Goal: Information Seeking & Learning: Learn about a topic

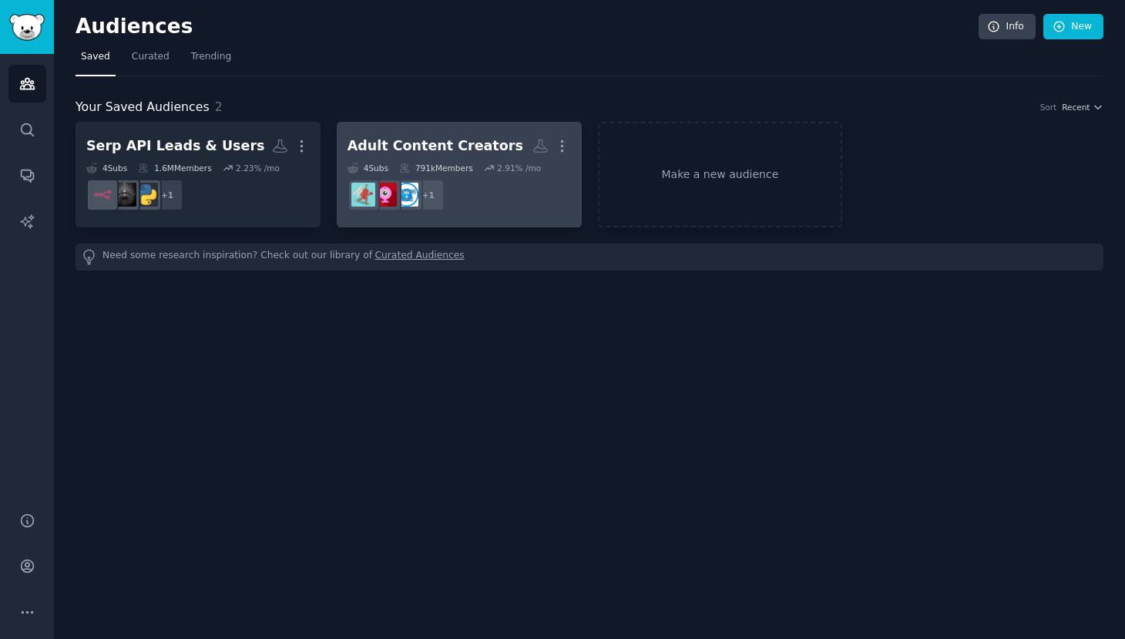
click at [452, 197] on dd "+ 1" at bounding box center [460, 194] width 224 height 43
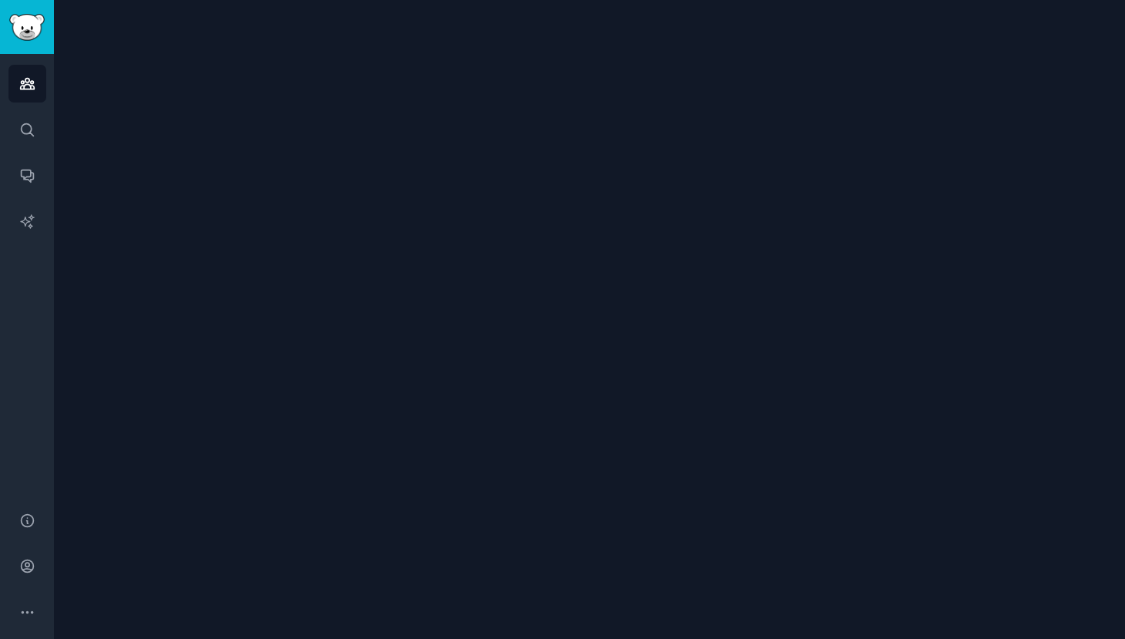
click at [452, 197] on div at bounding box center [589, 319] width 1071 height 639
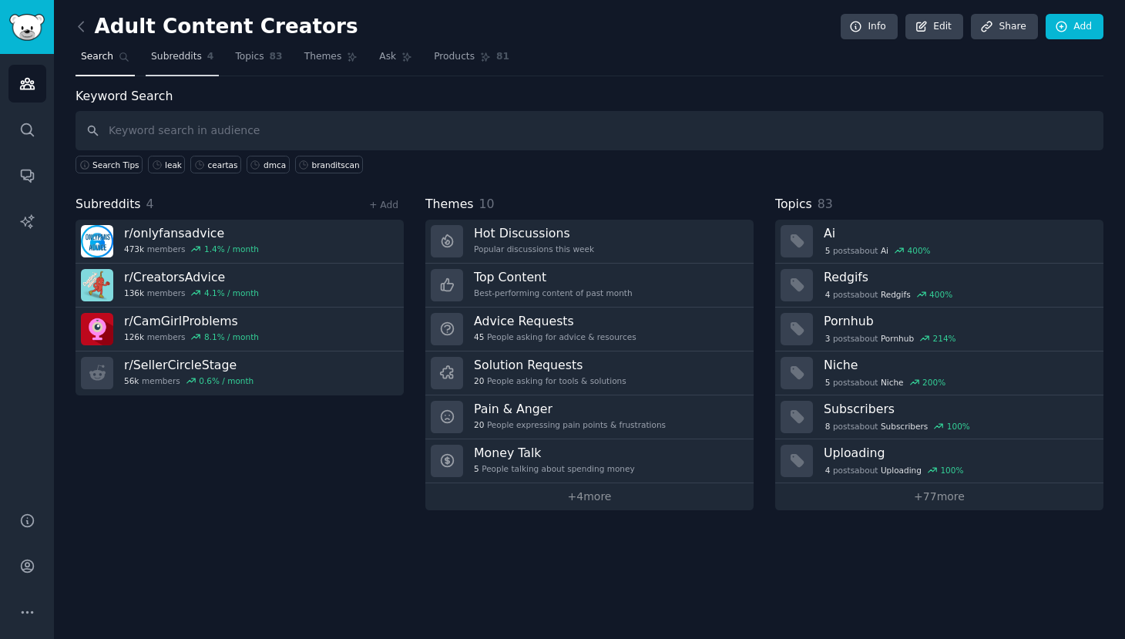
click at [190, 65] on link "Subreddits 4" at bounding box center [182, 61] width 73 height 32
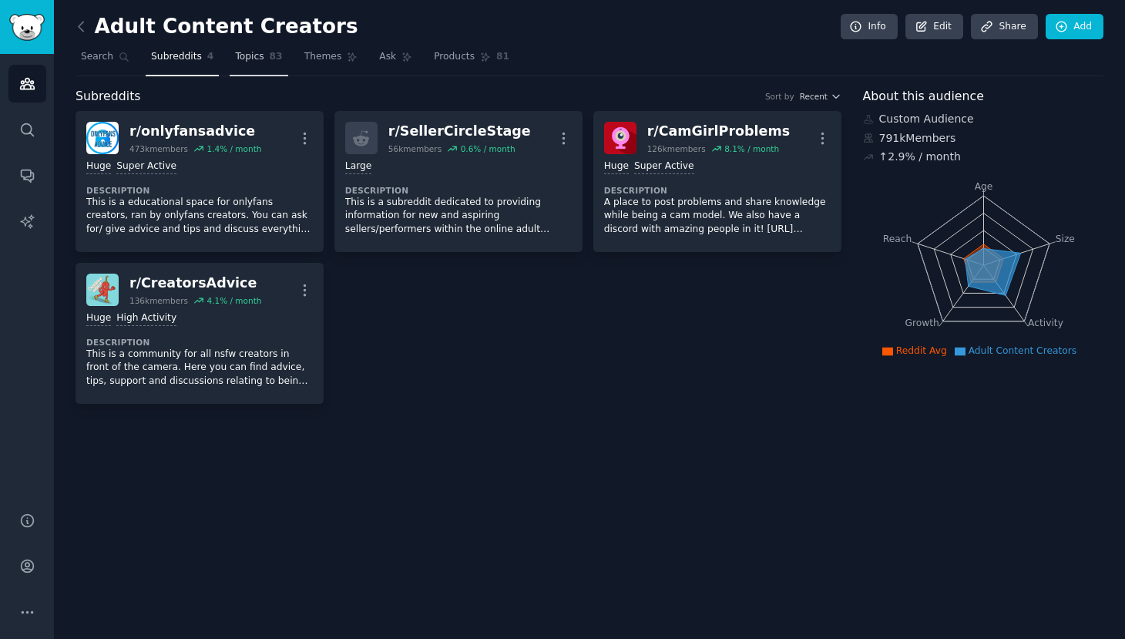
click at [265, 59] on link "Topics 83" at bounding box center [259, 61] width 58 height 32
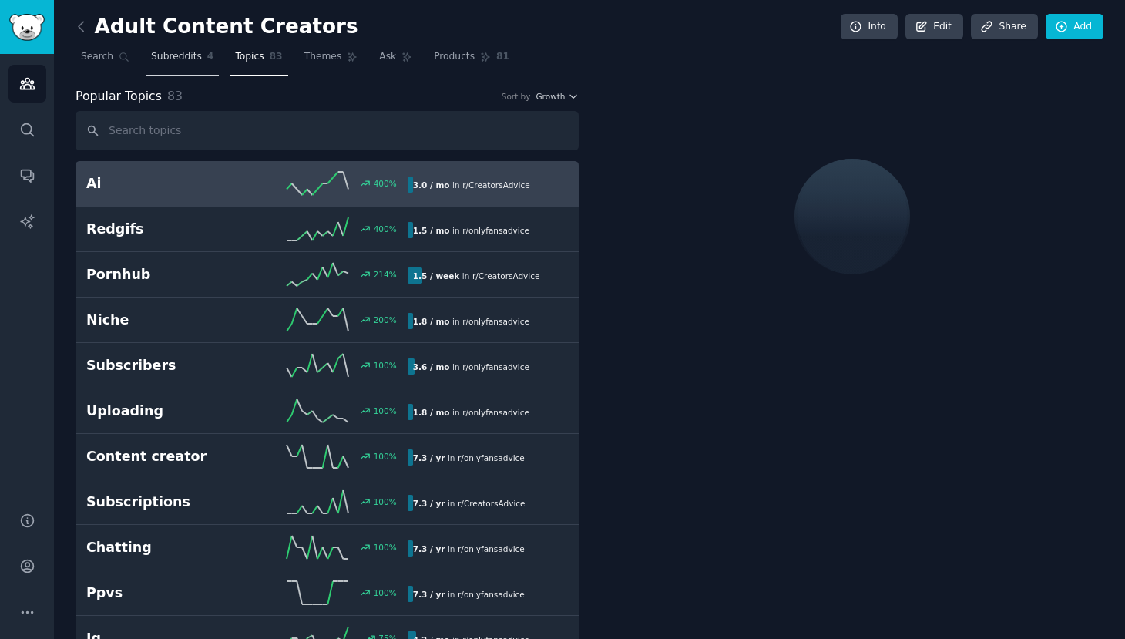
click at [208, 56] on span "4" at bounding box center [210, 57] width 7 height 14
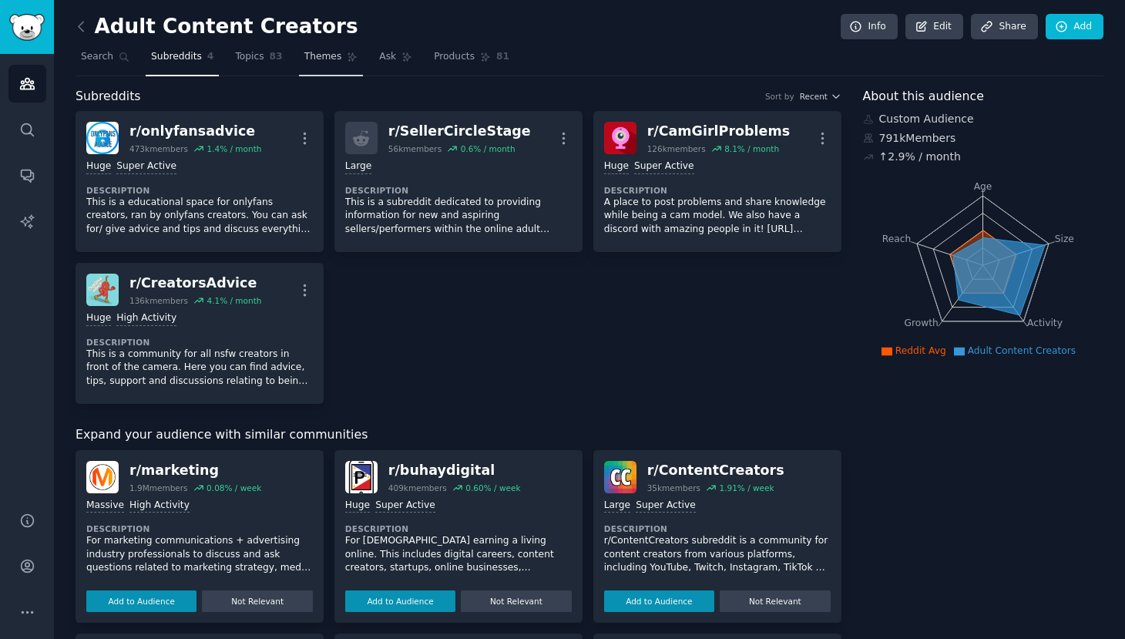
click at [332, 51] on span "Themes" at bounding box center [323, 57] width 38 height 14
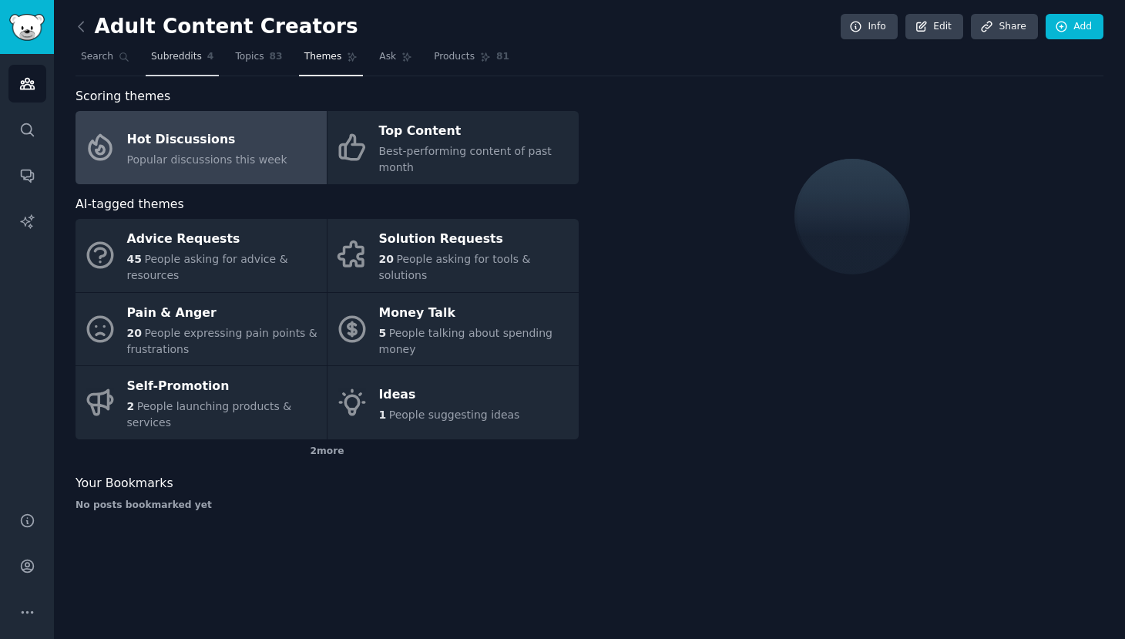
click at [176, 61] on span "Subreddits" at bounding box center [176, 57] width 51 height 14
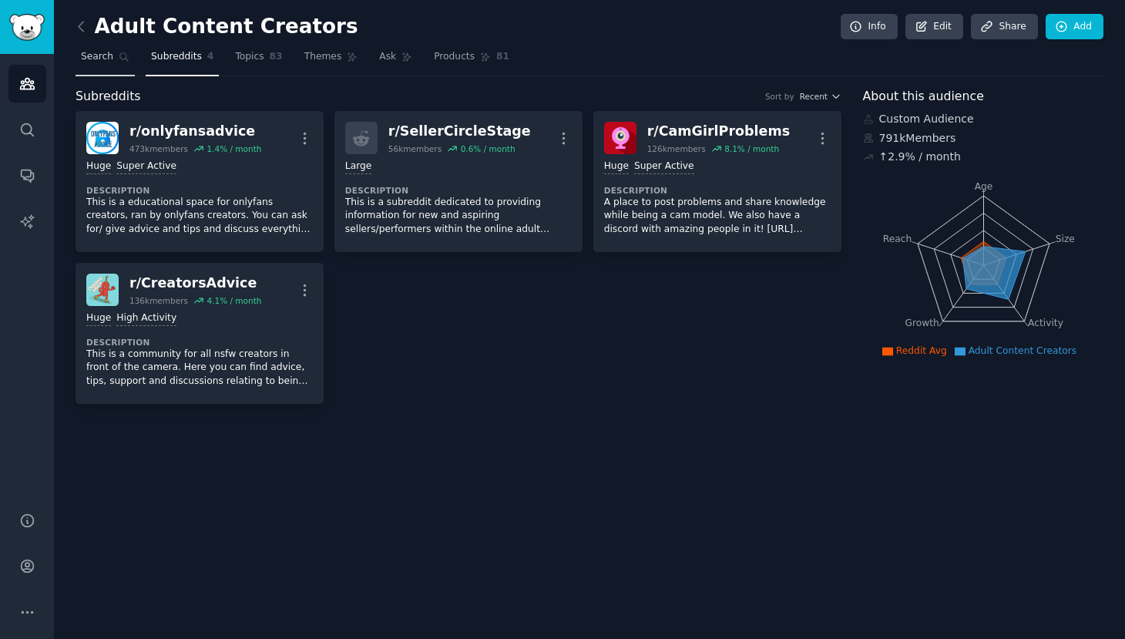
click at [102, 56] on span "Search" at bounding box center [97, 57] width 32 height 14
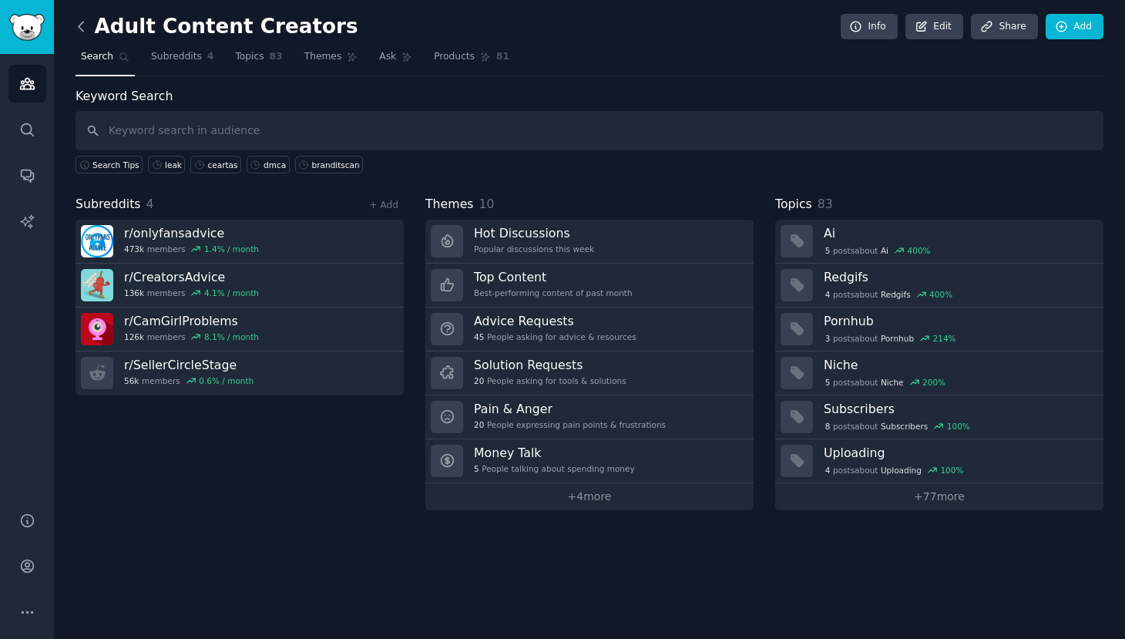
click at [81, 20] on icon at bounding box center [81, 27] width 16 height 16
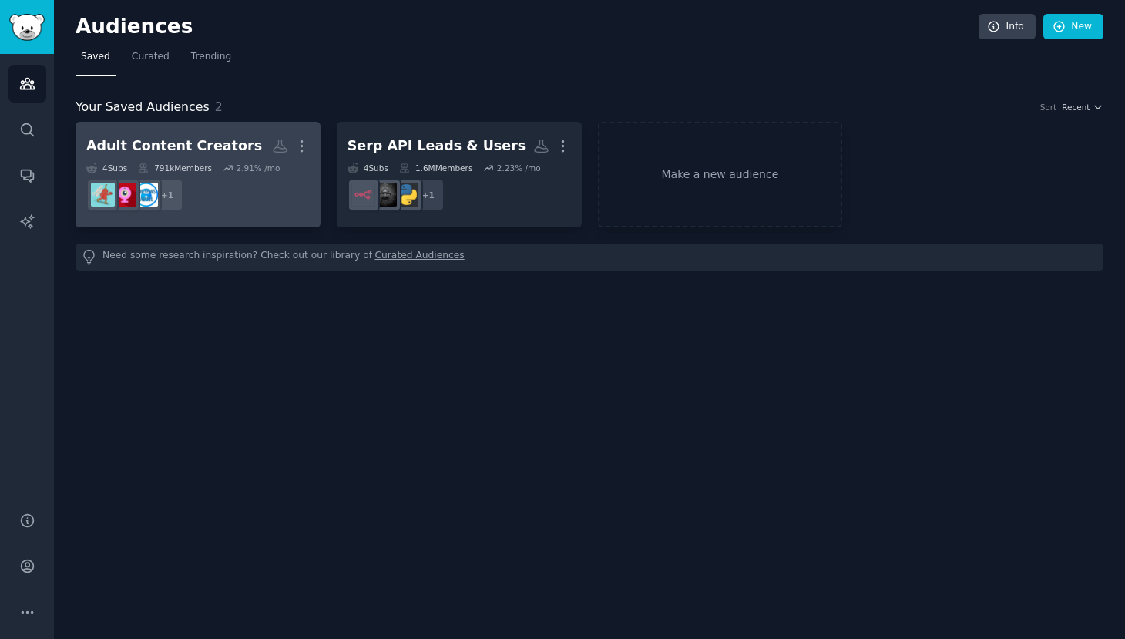
click at [223, 133] on h2 "Adult Content Creators More" at bounding box center [198, 146] width 224 height 27
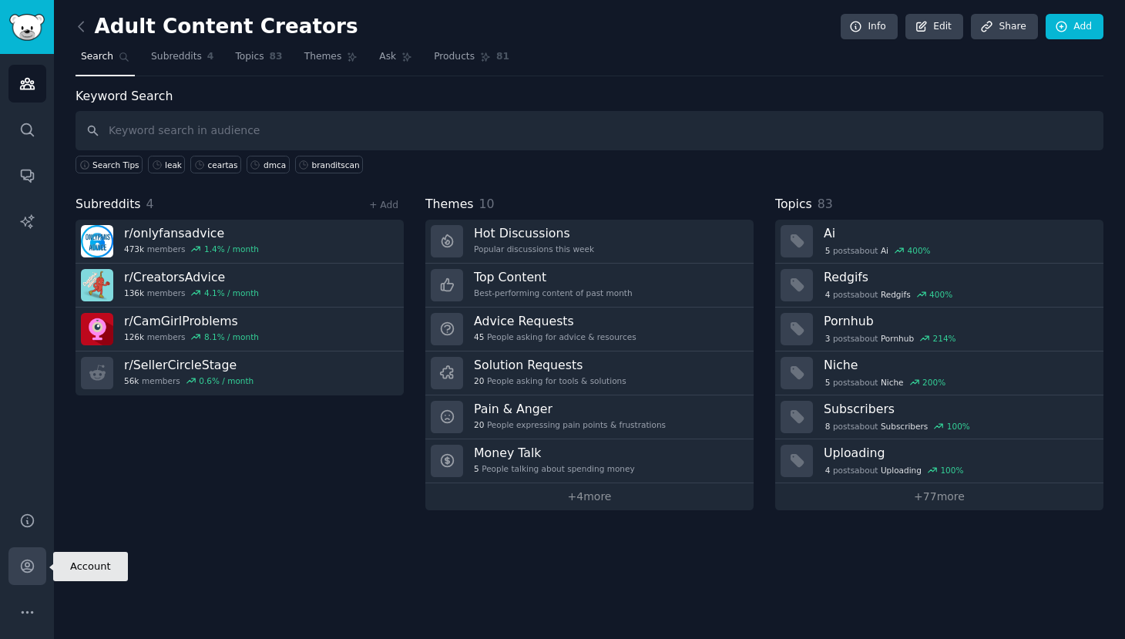
click at [25, 583] on link "Account" at bounding box center [27, 566] width 38 height 38
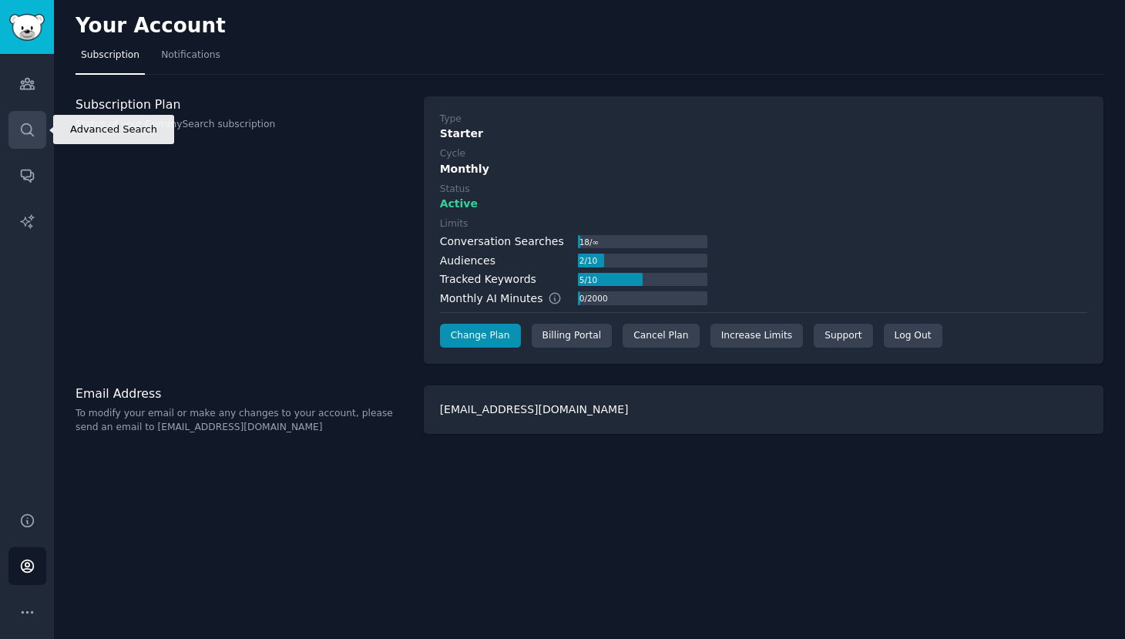
click at [25, 116] on link "Search" at bounding box center [27, 130] width 38 height 38
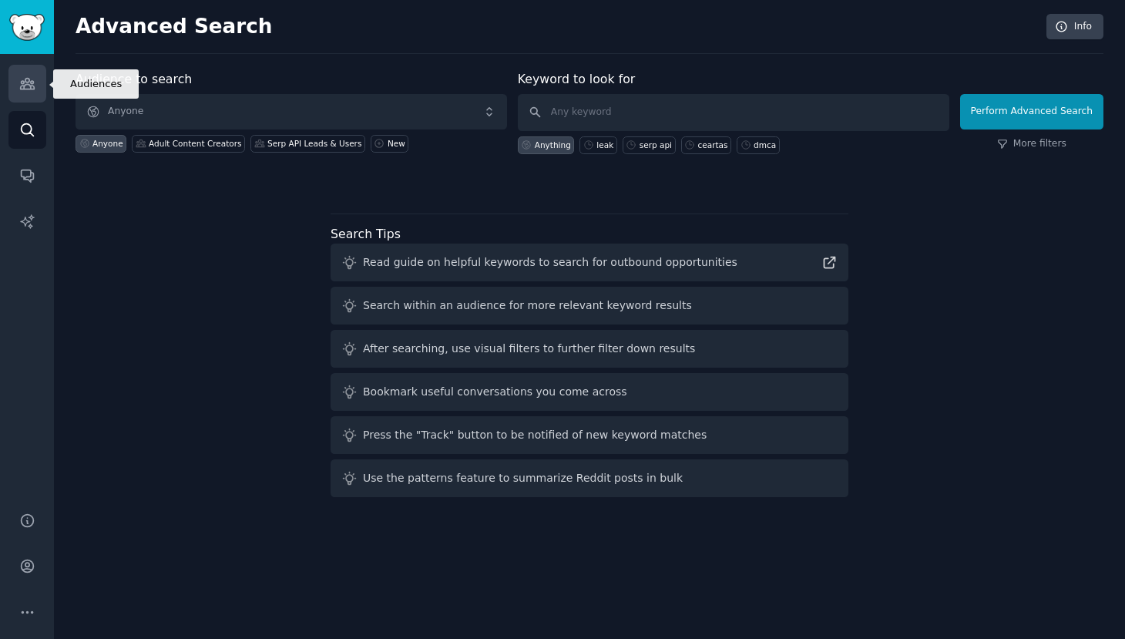
click at [25, 80] on icon "Sidebar" at bounding box center [27, 84] width 14 height 11
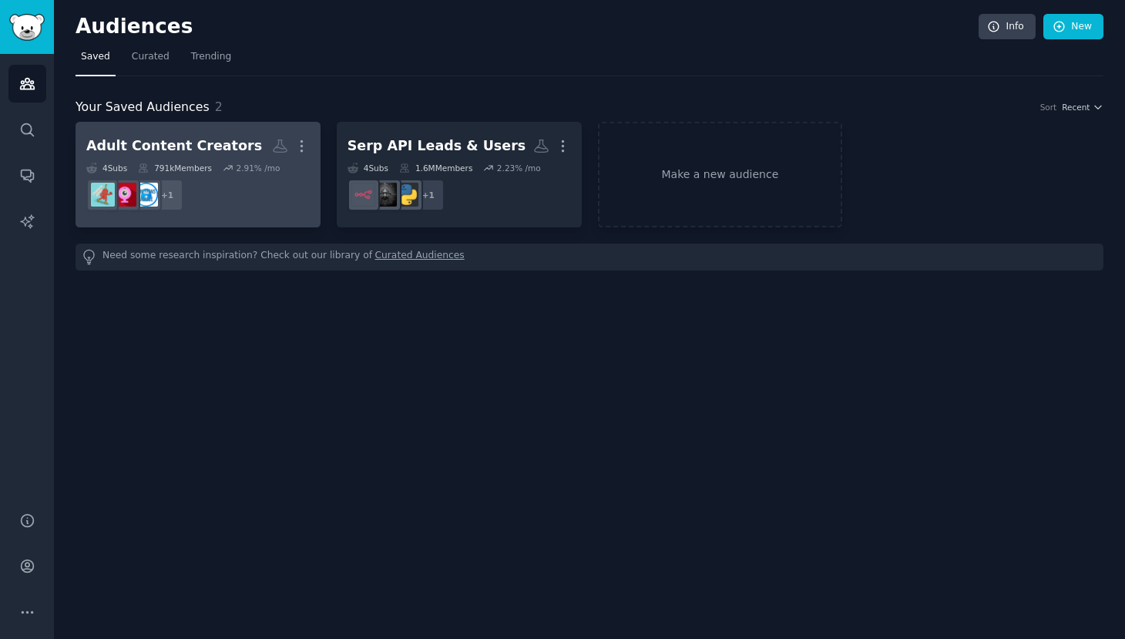
click at [224, 192] on dd "r/SellerCircleStage + 1" at bounding box center [198, 194] width 224 height 43
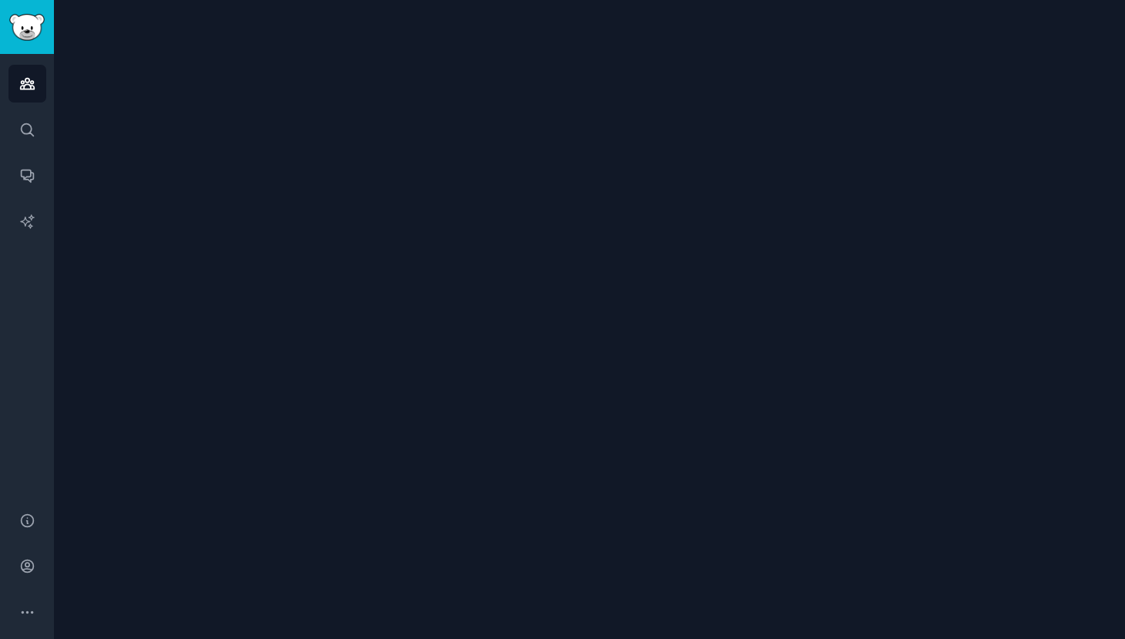
click at [224, 192] on div at bounding box center [589, 319] width 1071 height 639
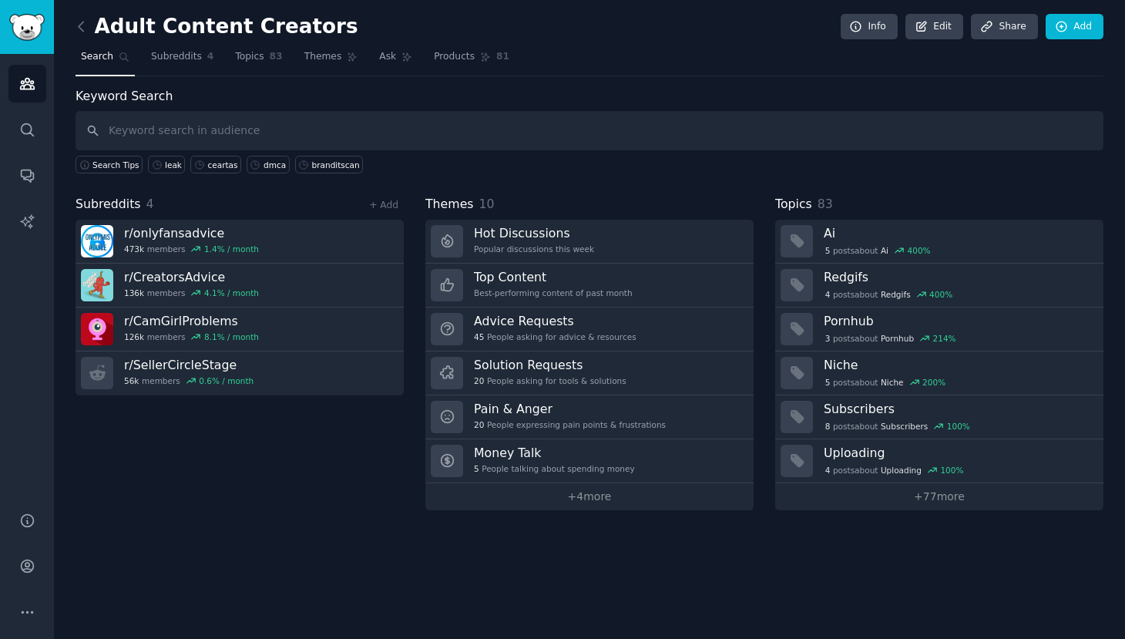
click at [246, 177] on div "Keyword Search Search Tips leak ceartas dmca branditscan Subreddits 4 + Add r/ …" at bounding box center [590, 298] width 1028 height 423
click at [116, 205] on span "Subreddits" at bounding box center [109, 204] width 66 height 19
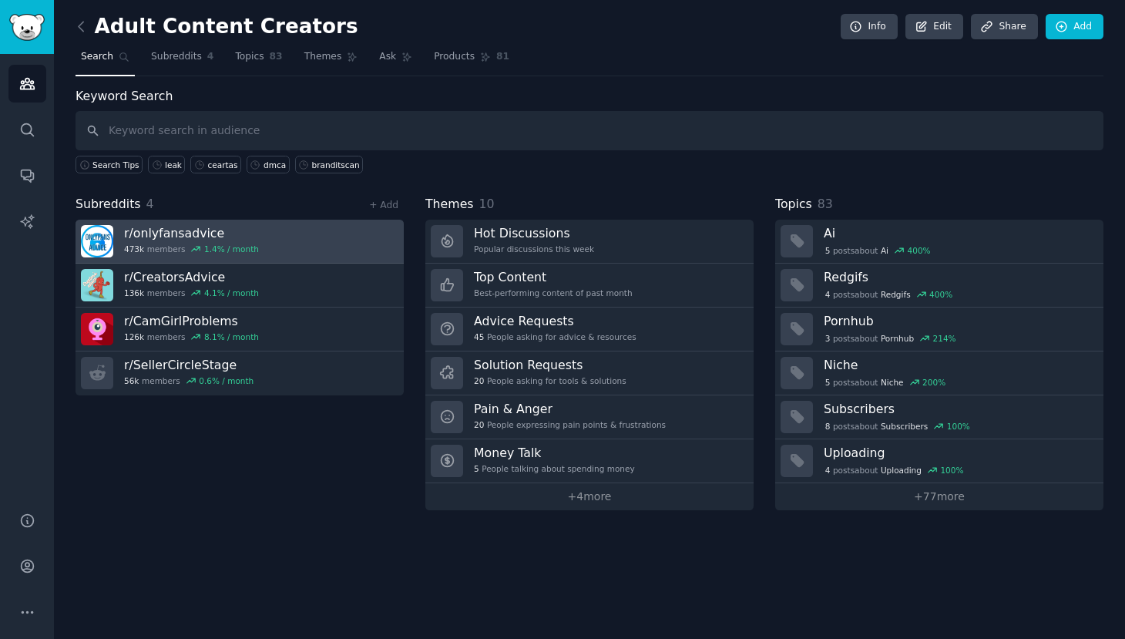
click at [322, 247] on link "r/ onlyfansadvice 473k members 1.4 % / month" at bounding box center [240, 242] width 328 height 44
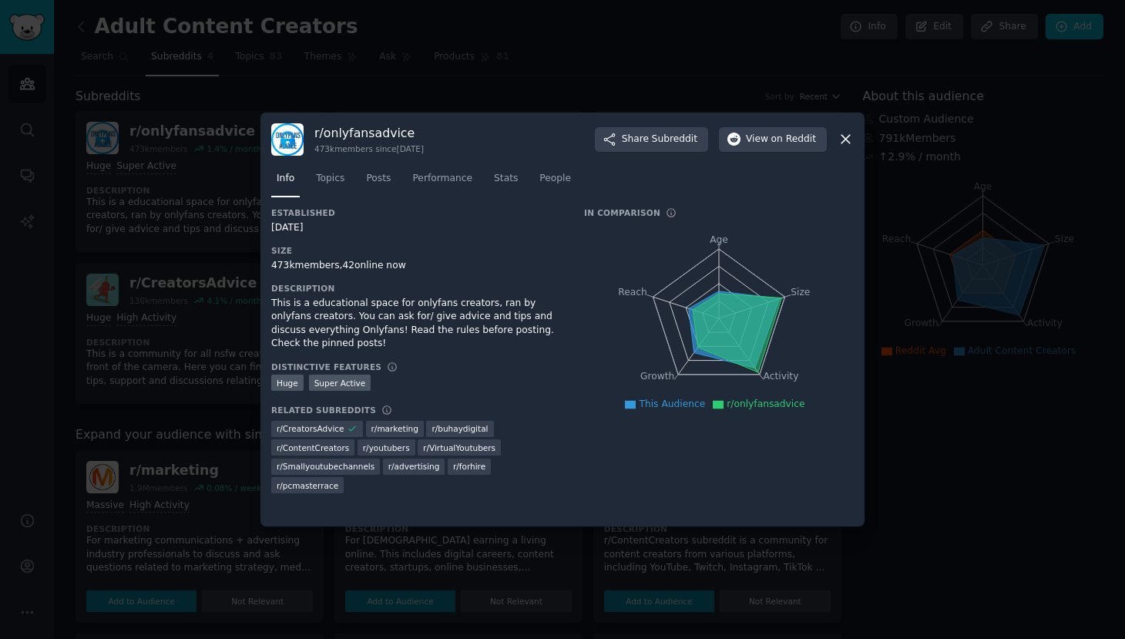
click at [191, 356] on div at bounding box center [562, 319] width 1125 height 639
click at [853, 136] on icon at bounding box center [846, 139] width 16 height 16
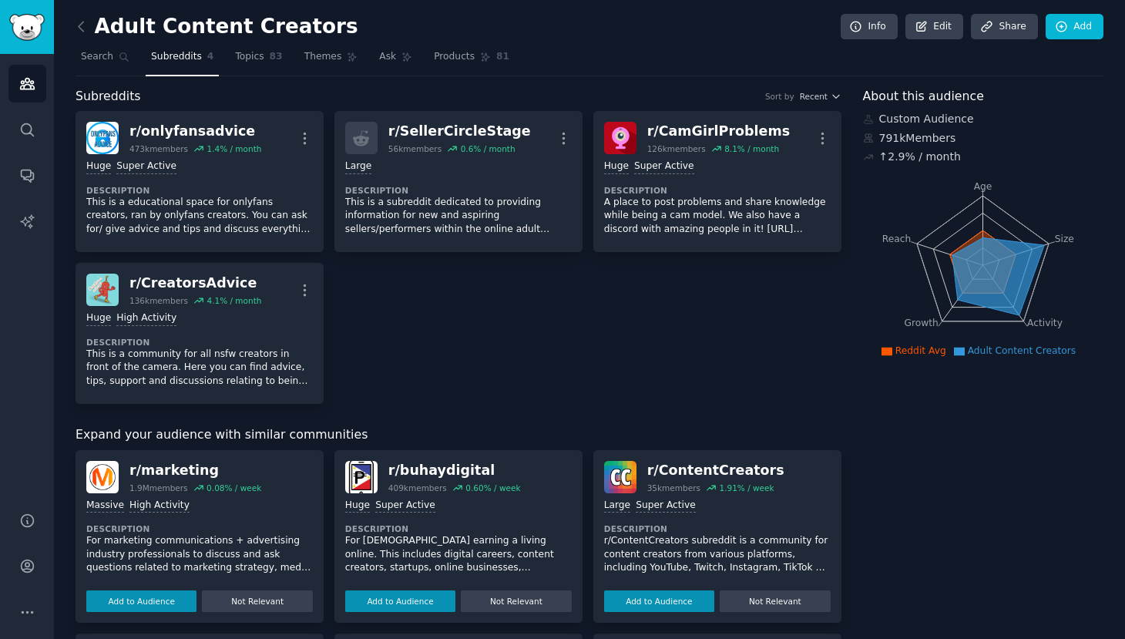
click at [715, 352] on div "r/ onlyfansadvice 473k members 1.4 % / month More >= 95th percentile for submis…" at bounding box center [459, 257] width 766 height 293
click at [235, 56] on span "Topics" at bounding box center [249, 57] width 29 height 14
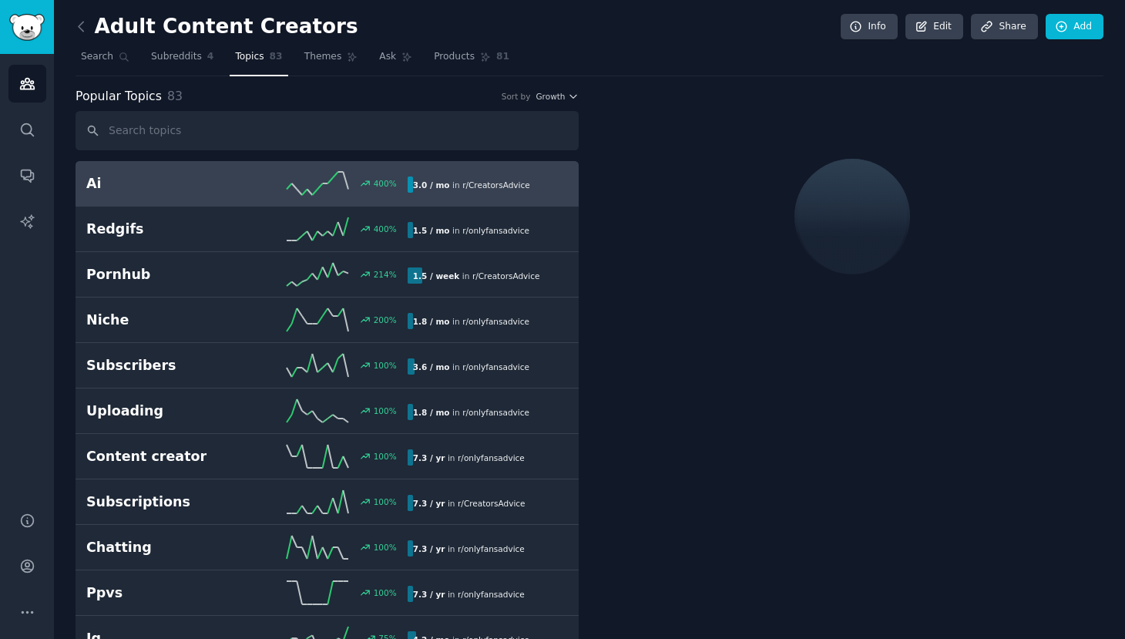
click at [188, 180] on h2 "Ai" at bounding box center [166, 183] width 160 height 19
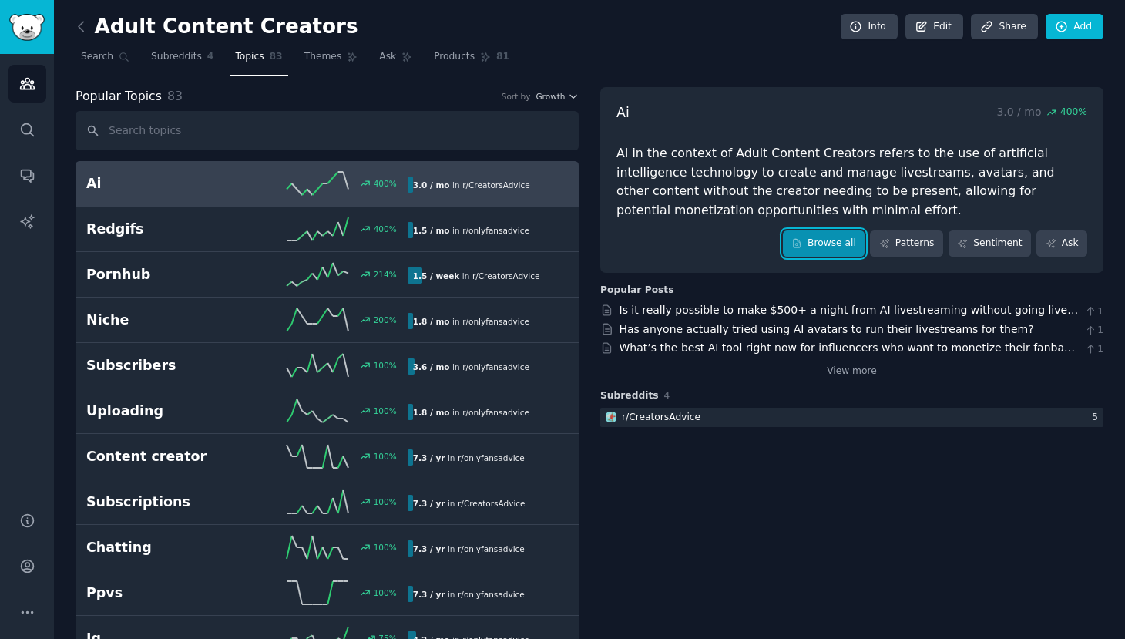
click at [826, 234] on link "Browse all" at bounding box center [824, 243] width 82 height 26
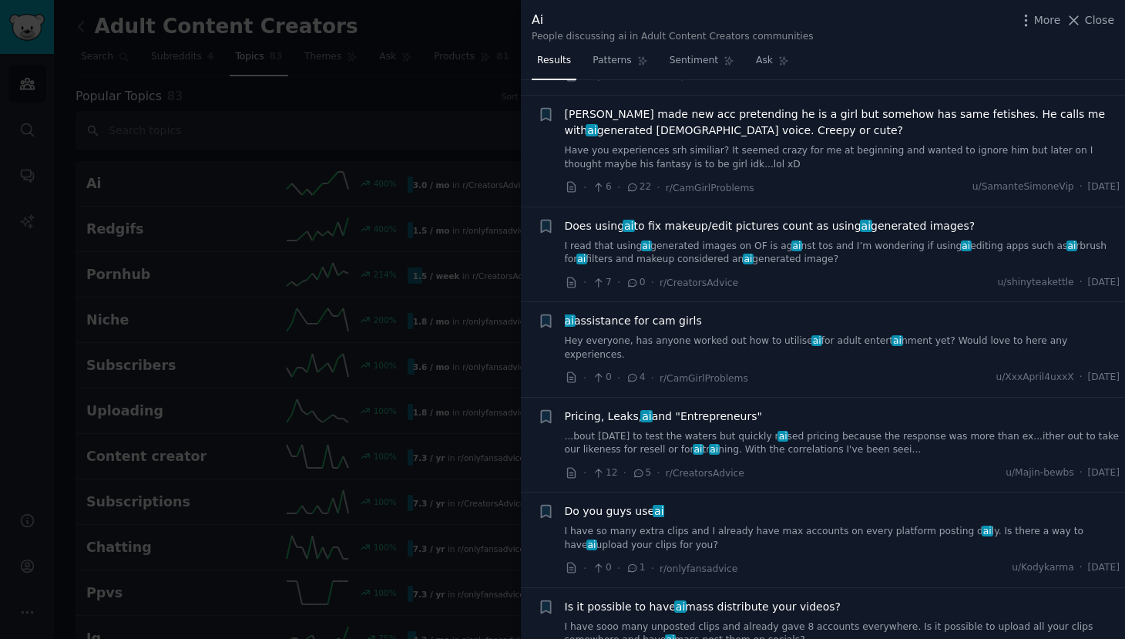
scroll to position [876, 0]
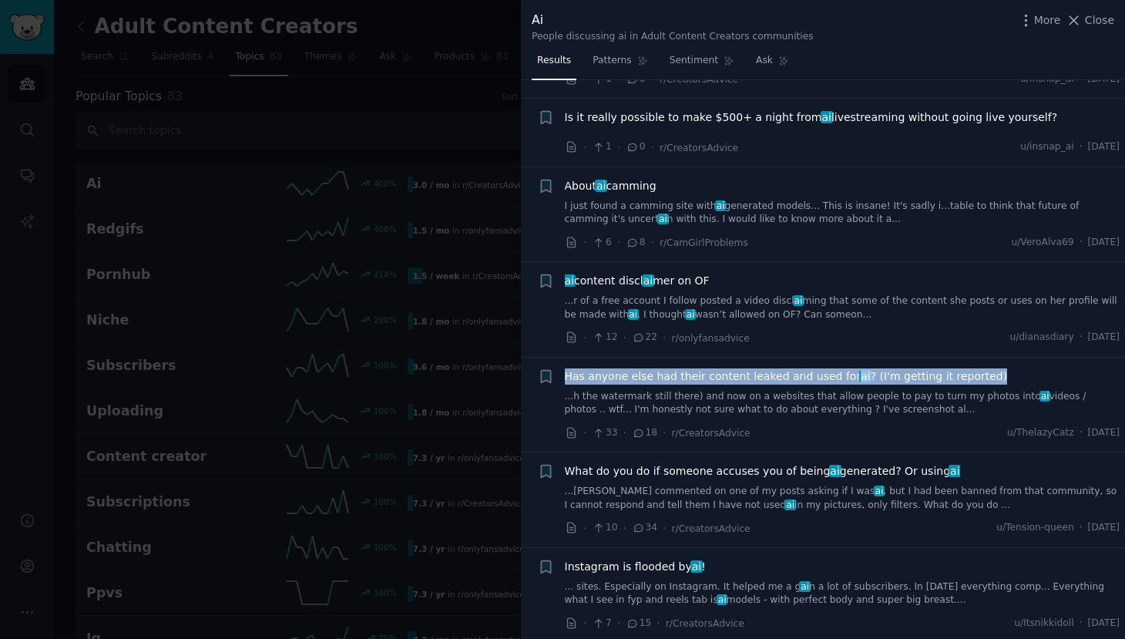
click at [681, 368] on span "Has anyone else had their content leaked and used for ai ? (I'm getting it repo…" at bounding box center [786, 376] width 443 height 16
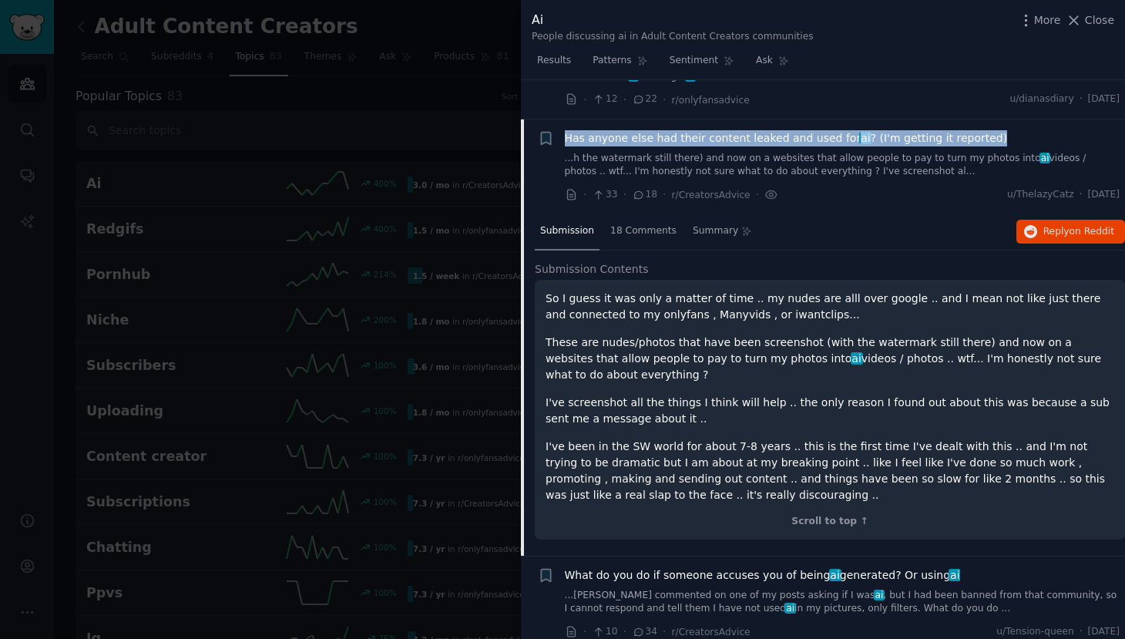
scroll to position [1138, 0]
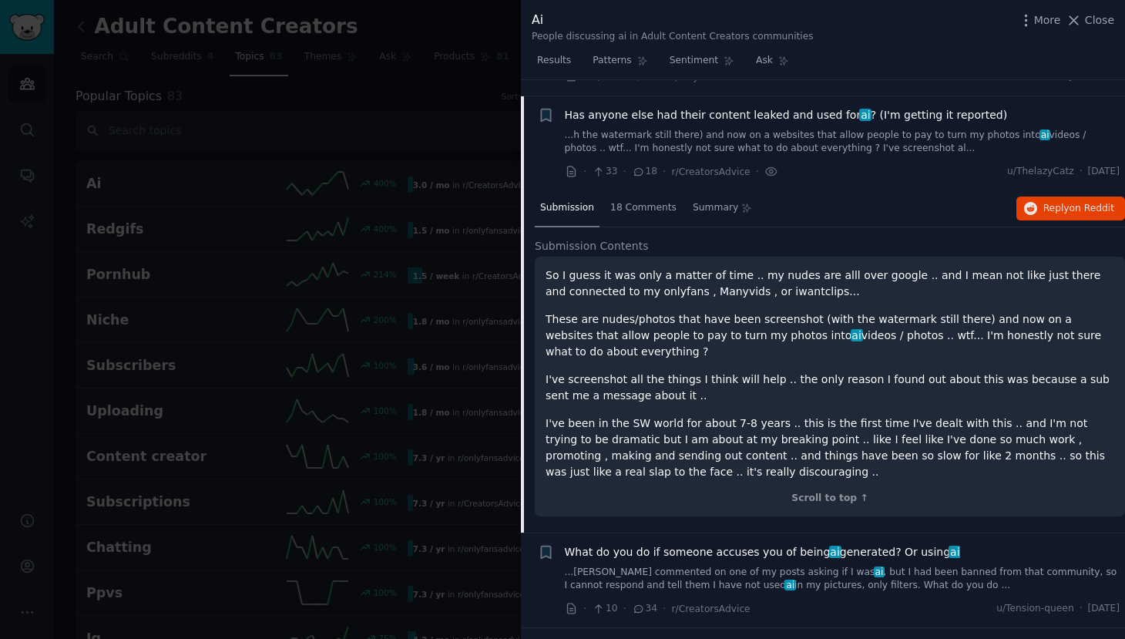
click at [1068, 206] on div "Submission 18 Comments Summary Reply on Reddit" at bounding box center [830, 208] width 590 height 37
click at [1064, 202] on span "Reply on Reddit" at bounding box center [1079, 209] width 71 height 14
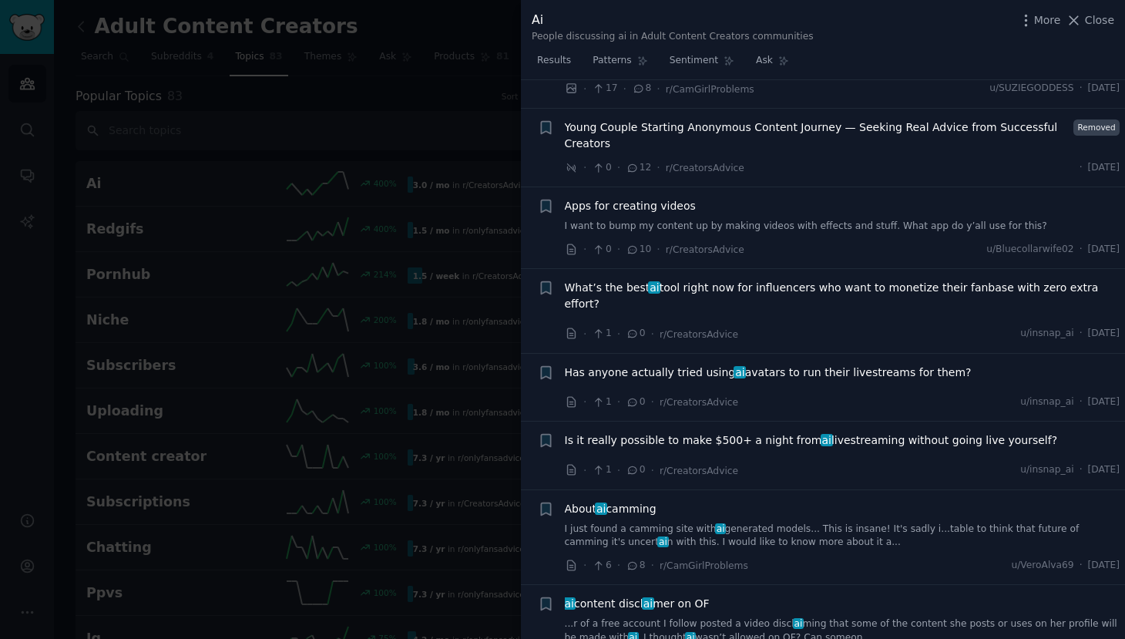
scroll to position [0, 0]
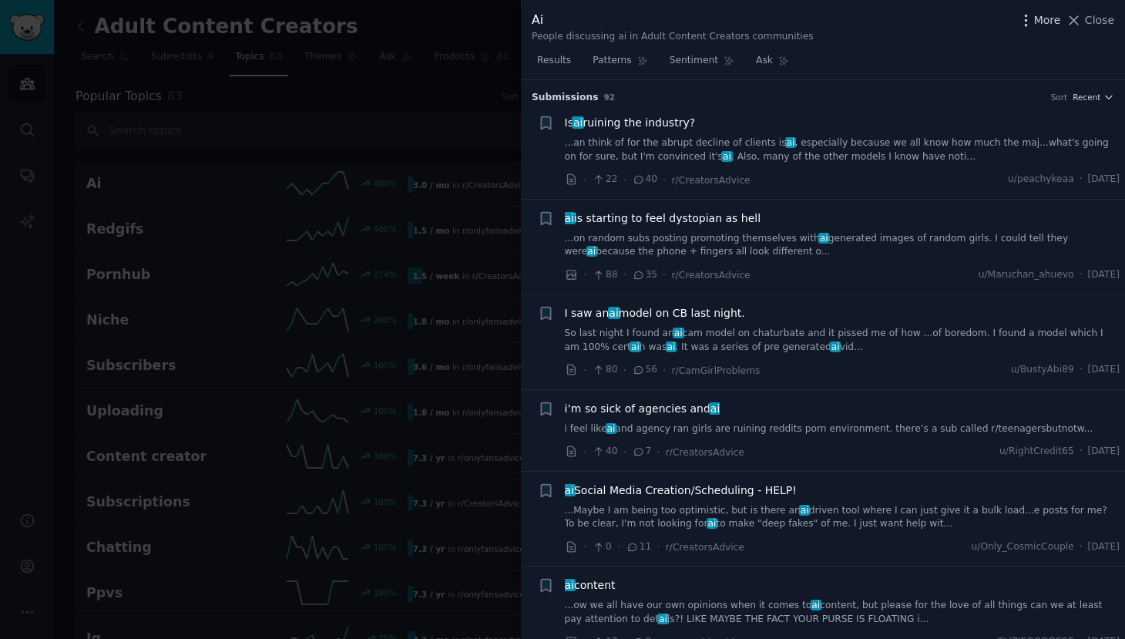
click at [1044, 22] on span "More" at bounding box center [1047, 20] width 27 height 16
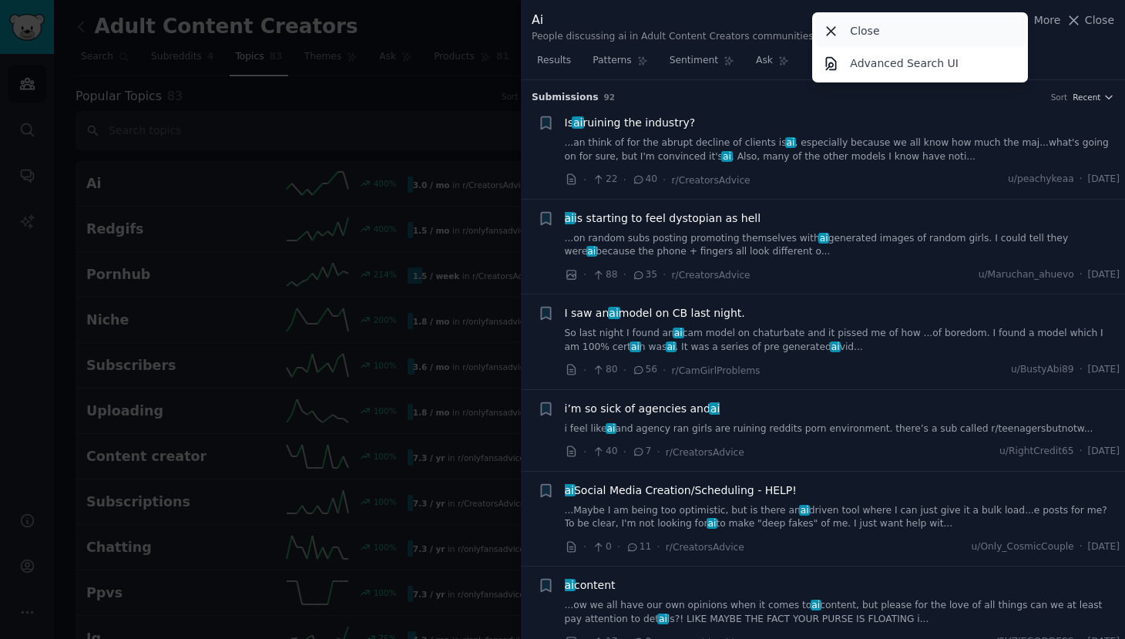
click at [853, 29] on p "Close" at bounding box center [864, 31] width 29 height 16
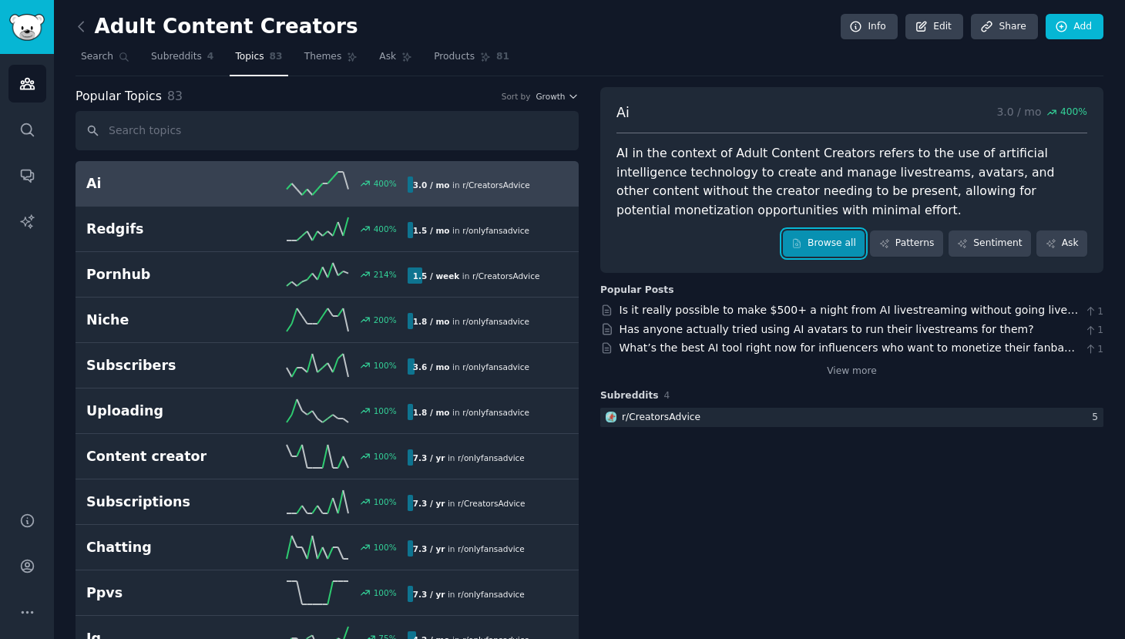
click at [822, 247] on link "Browse all" at bounding box center [824, 243] width 82 height 26
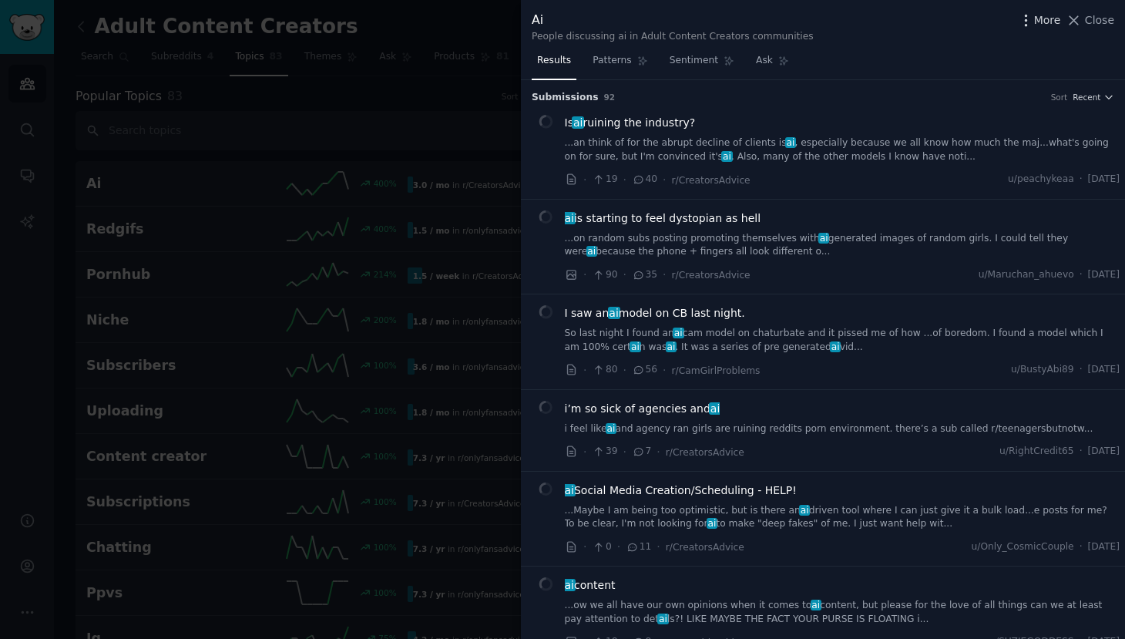
click at [1038, 15] on span "More" at bounding box center [1047, 20] width 27 height 16
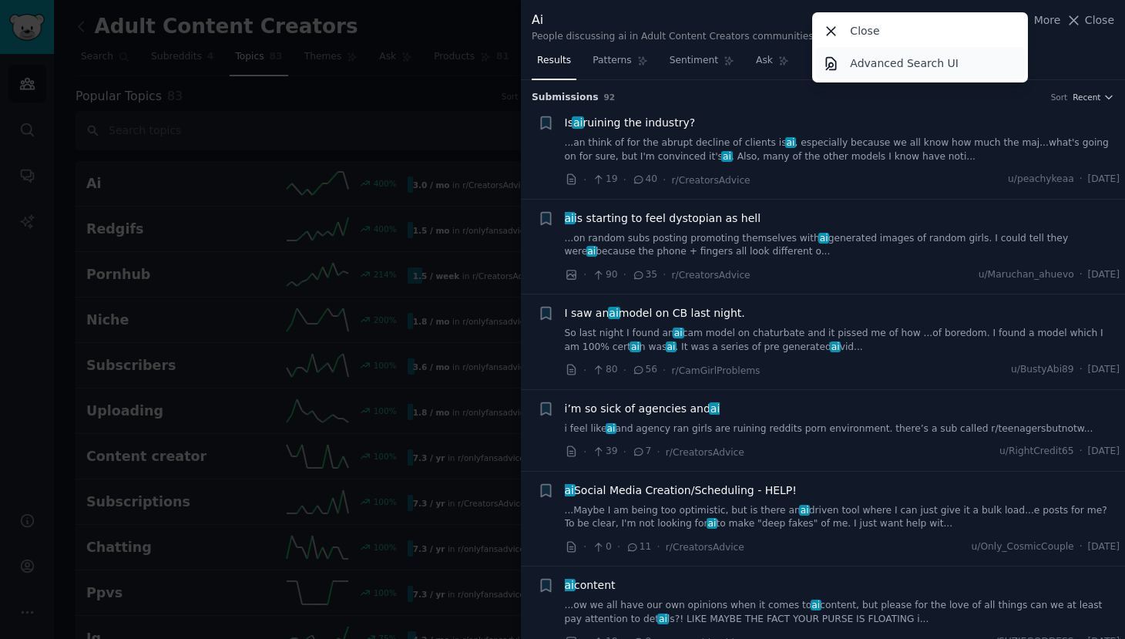
click at [888, 62] on p "Advanced Search UI" at bounding box center [904, 64] width 109 height 16
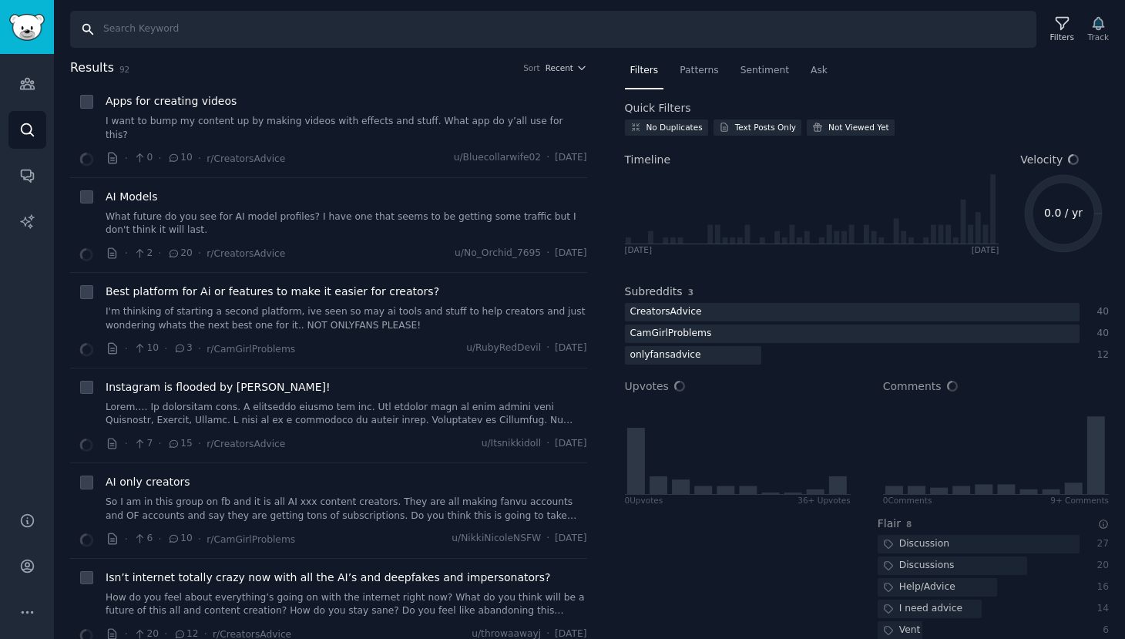
click at [654, 35] on input "Search" at bounding box center [553, 29] width 967 height 37
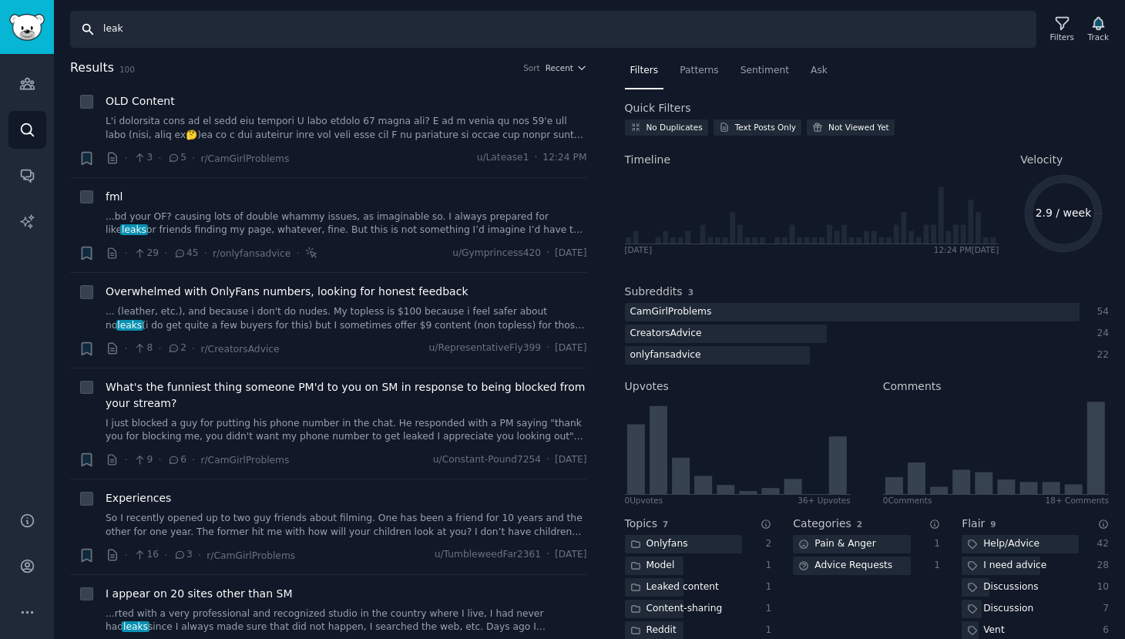
type input "leak"
click at [546, 72] on span "Recent" at bounding box center [560, 67] width 28 height 11
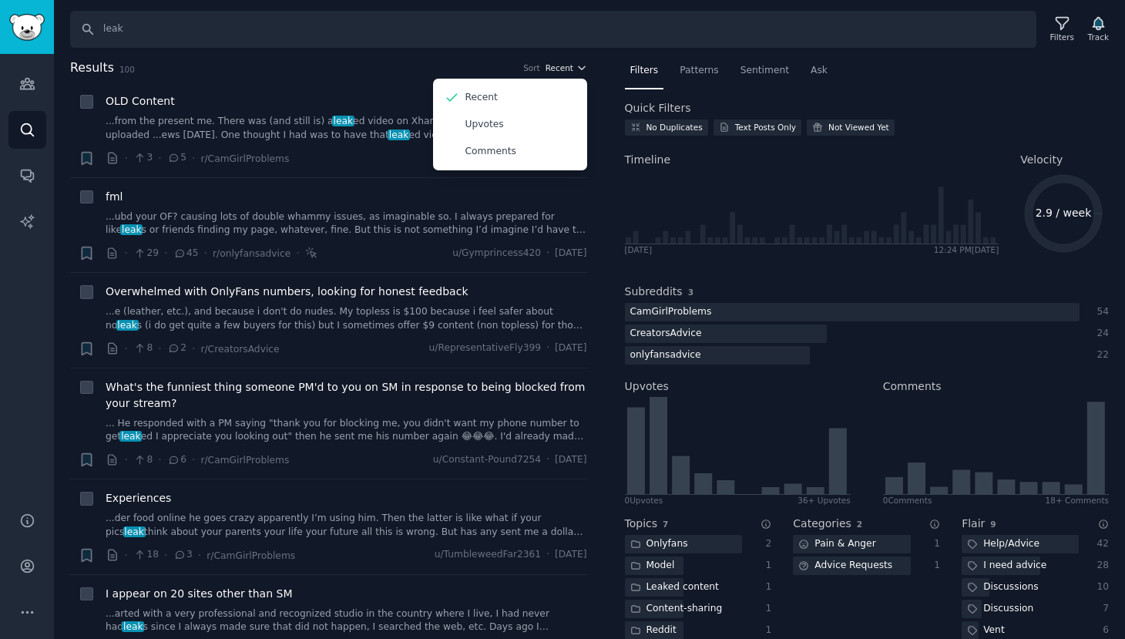
click at [546, 72] on span "Recent" at bounding box center [560, 67] width 28 height 11
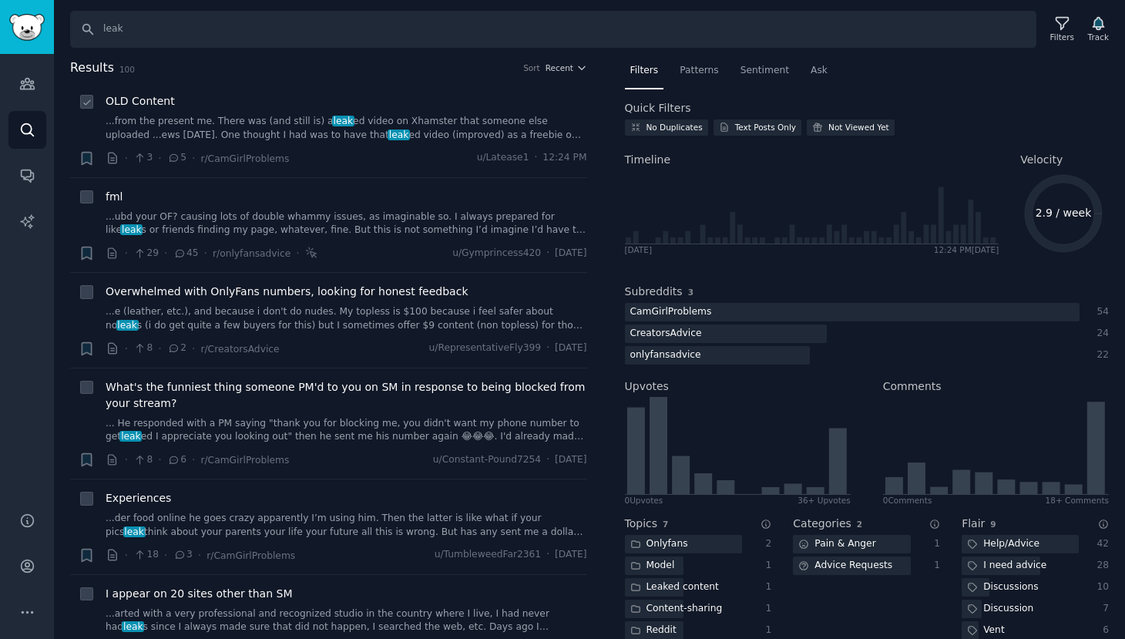
click at [359, 150] on div "· 3 · 5 · r/CamGirlProblems u/Latease1 · 12:24 PM" at bounding box center [347, 158] width 482 height 16
click at [298, 137] on link "...from the present me. There was (and still is) a leak ed video on Xhamster th…" at bounding box center [347, 128] width 482 height 27
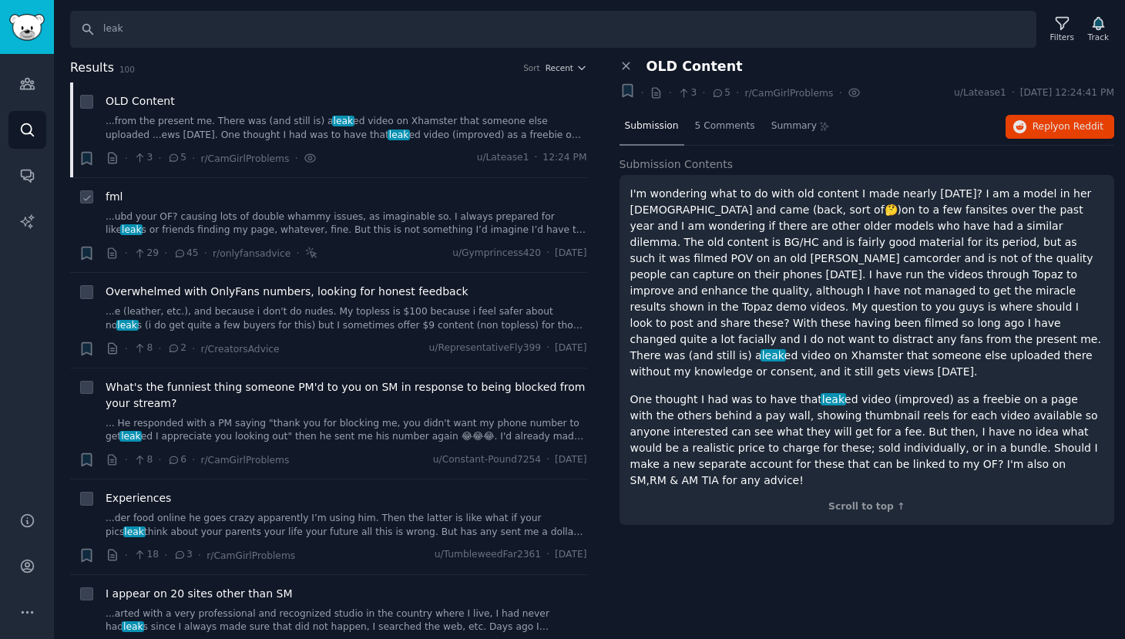
click at [341, 248] on div "· 29 · 45 · r/onlyfansadvice · u/Gymprincess420 · [DATE]" at bounding box center [347, 253] width 482 height 16
click at [358, 154] on div "· 3 · 5 · r/CamGirlProblems · u/Latease1 · 12:24 PM" at bounding box center [347, 158] width 482 height 16
click at [335, 231] on link "...ubd your OF? causing lots of double whammy issues, as imaginable so. I alway…" at bounding box center [347, 223] width 482 height 27
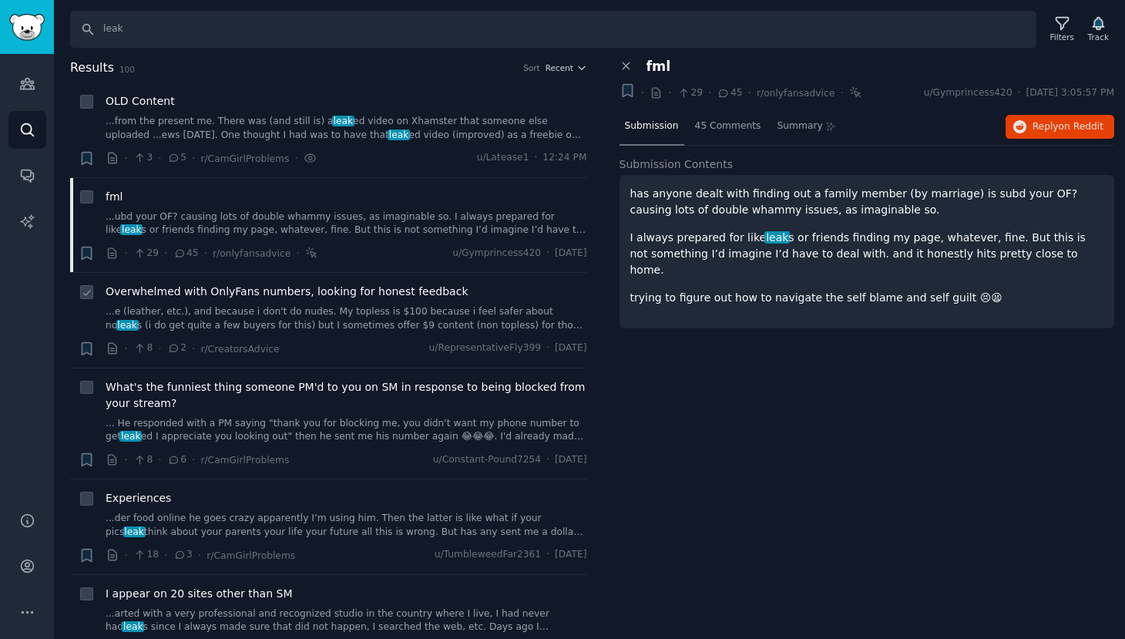
click at [382, 294] on span "Overwhelmed with OnlyFans numbers, looking for honest feedback" at bounding box center [287, 292] width 363 height 16
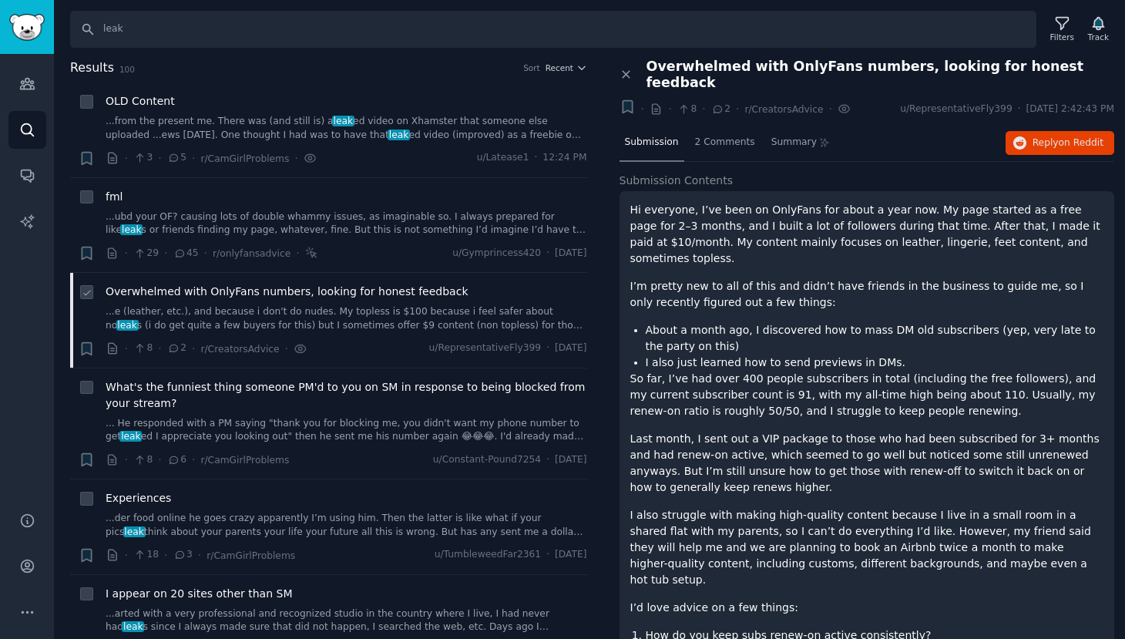
click at [382, 294] on span "Overwhelmed with OnlyFans numbers, looking for honest feedback" at bounding box center [287, 292] width 363 height 16
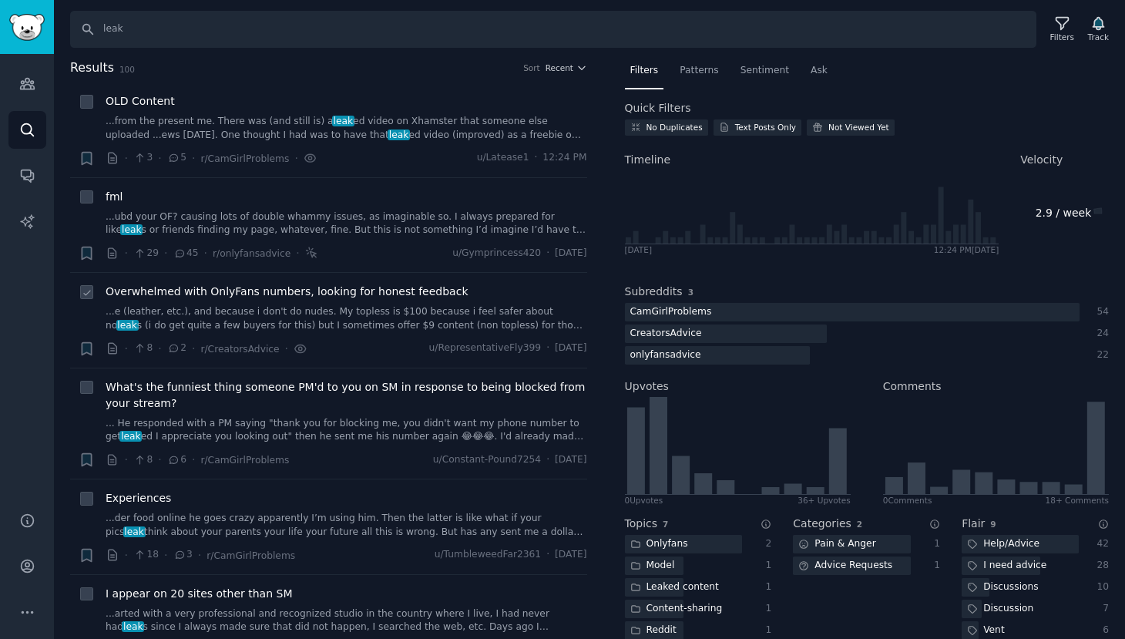
click at [382, 294] on span "Overwhelmed with OnlyFans numbers, looking for honest feedback" at bounding box center [287, 292] width 363 height 16
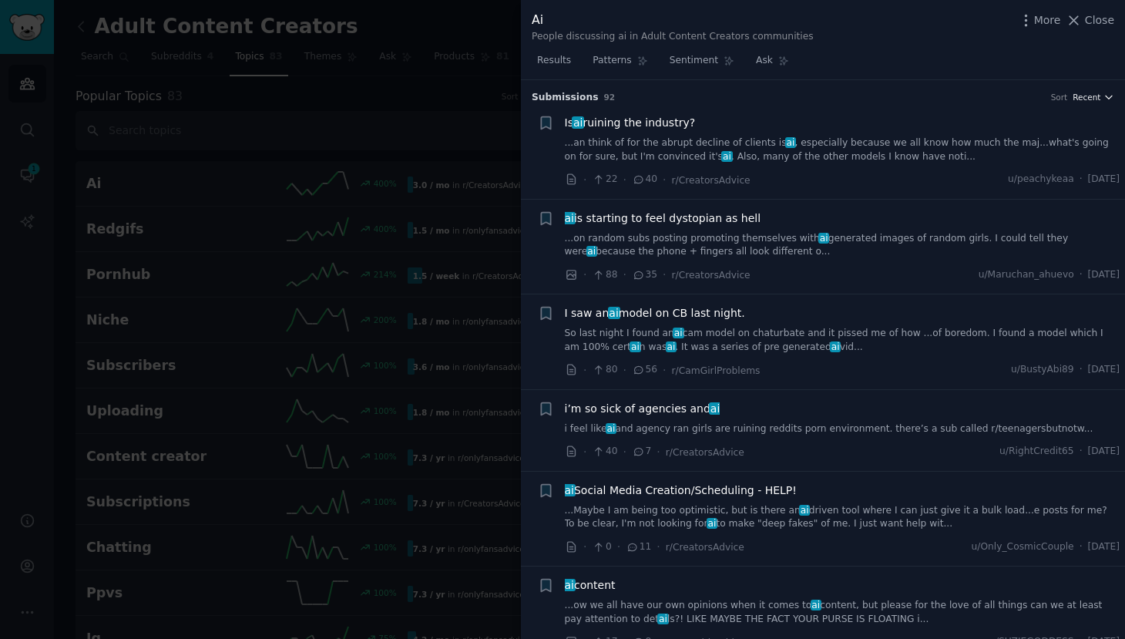
click at [1088, 93] on span "Recent" at bounding box center [1087, 97] width 28 height 11
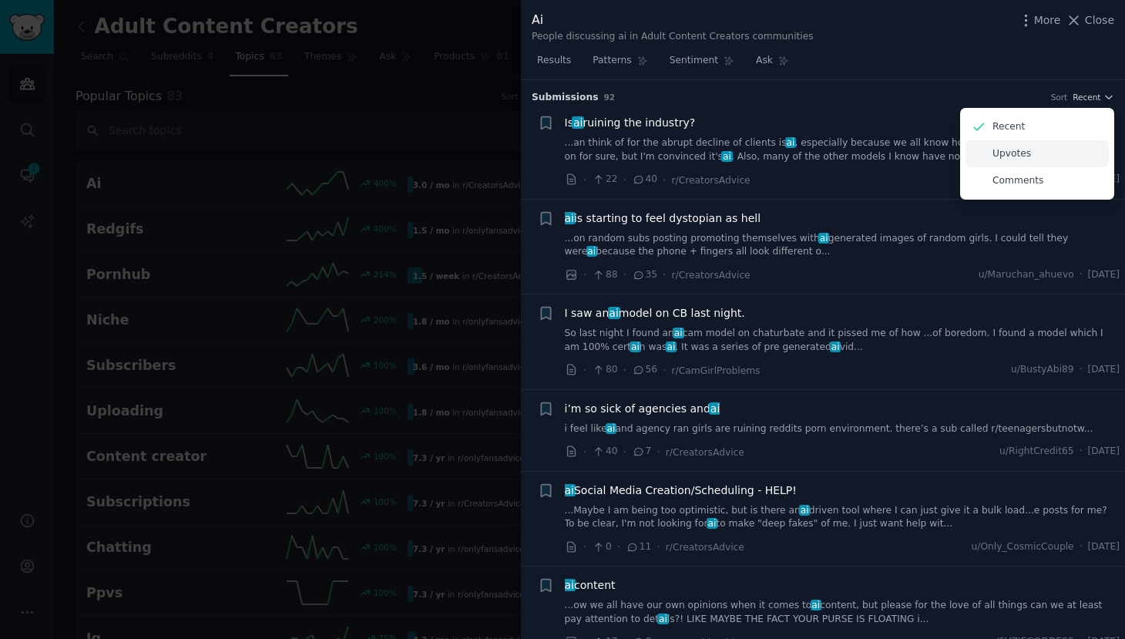
click at [1026, 148] on div "Upvotes" at bounding box center [1037, 153] width 143 height 27
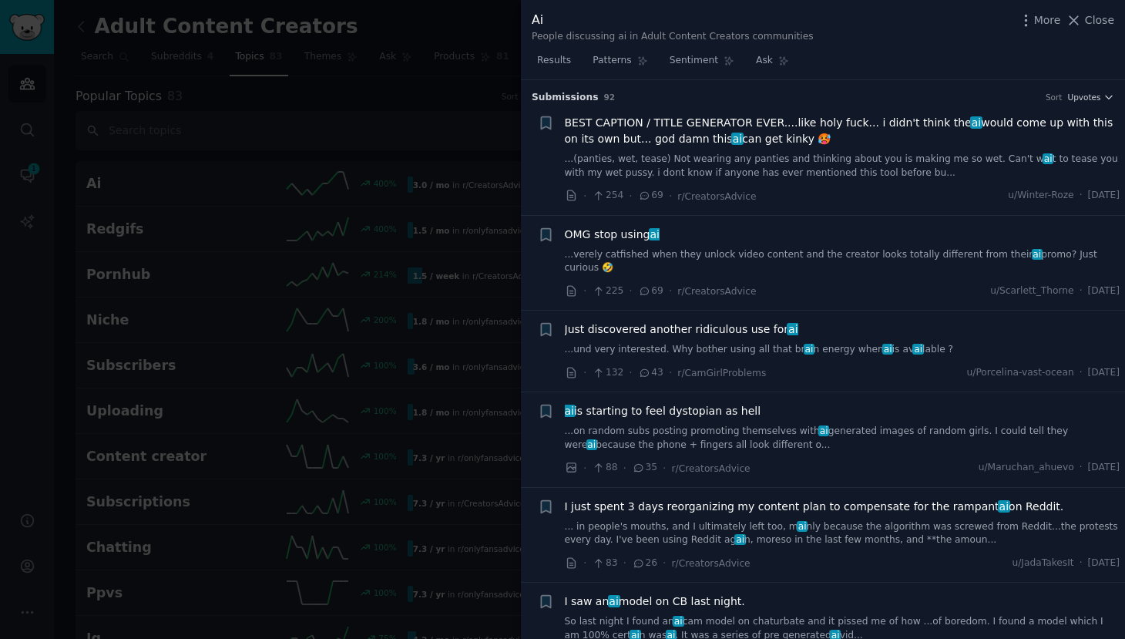
click at [933, 56] on div "Results Patterns Sentiment Ask" at bounding box center [823, 65] width 604 height 32
